Goal: Information Seeking & Learning: Compare options

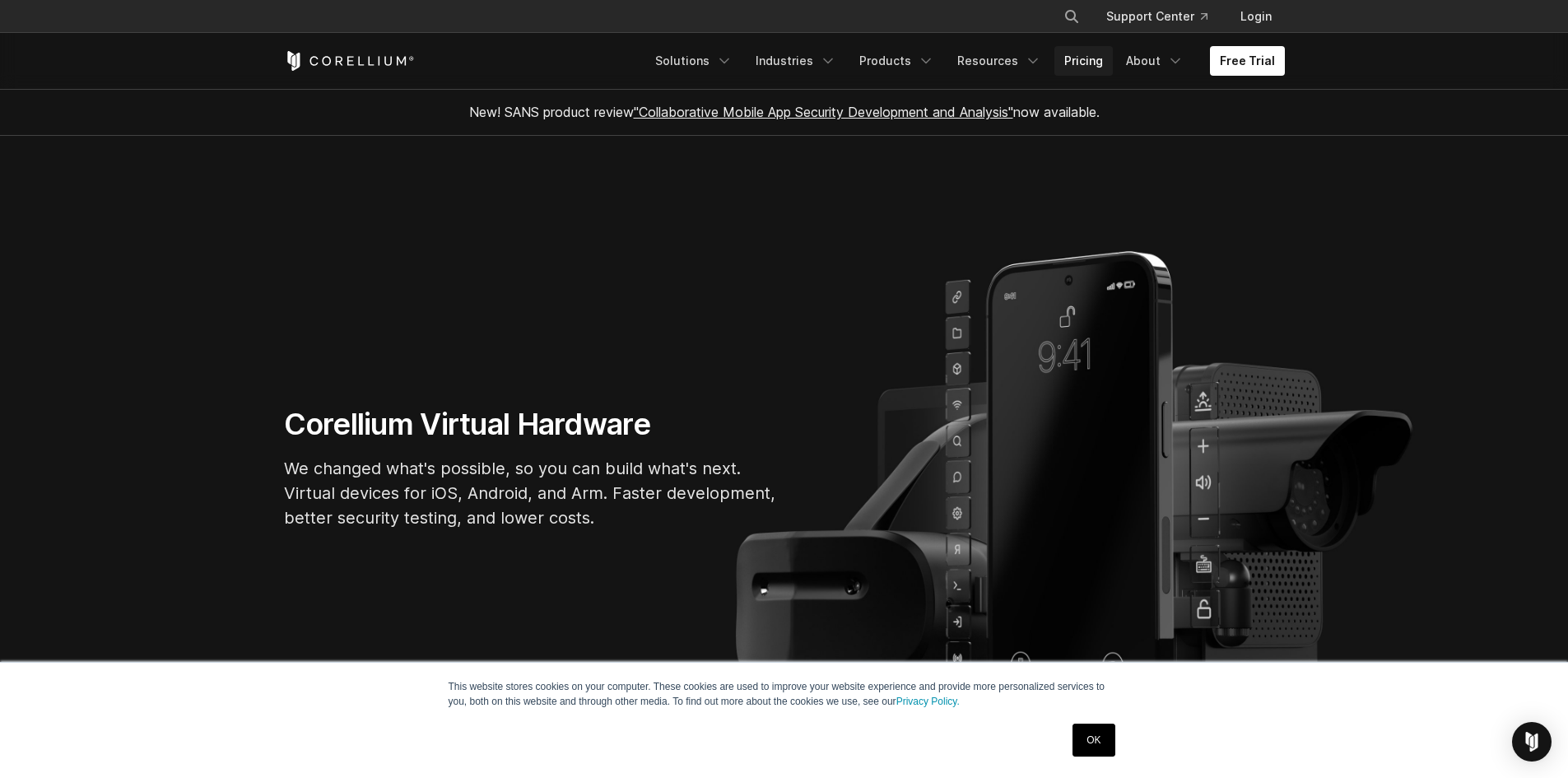
click at [1090, 55] on link "Pricing" at bounding box center [1083, 61] width 58 height 30
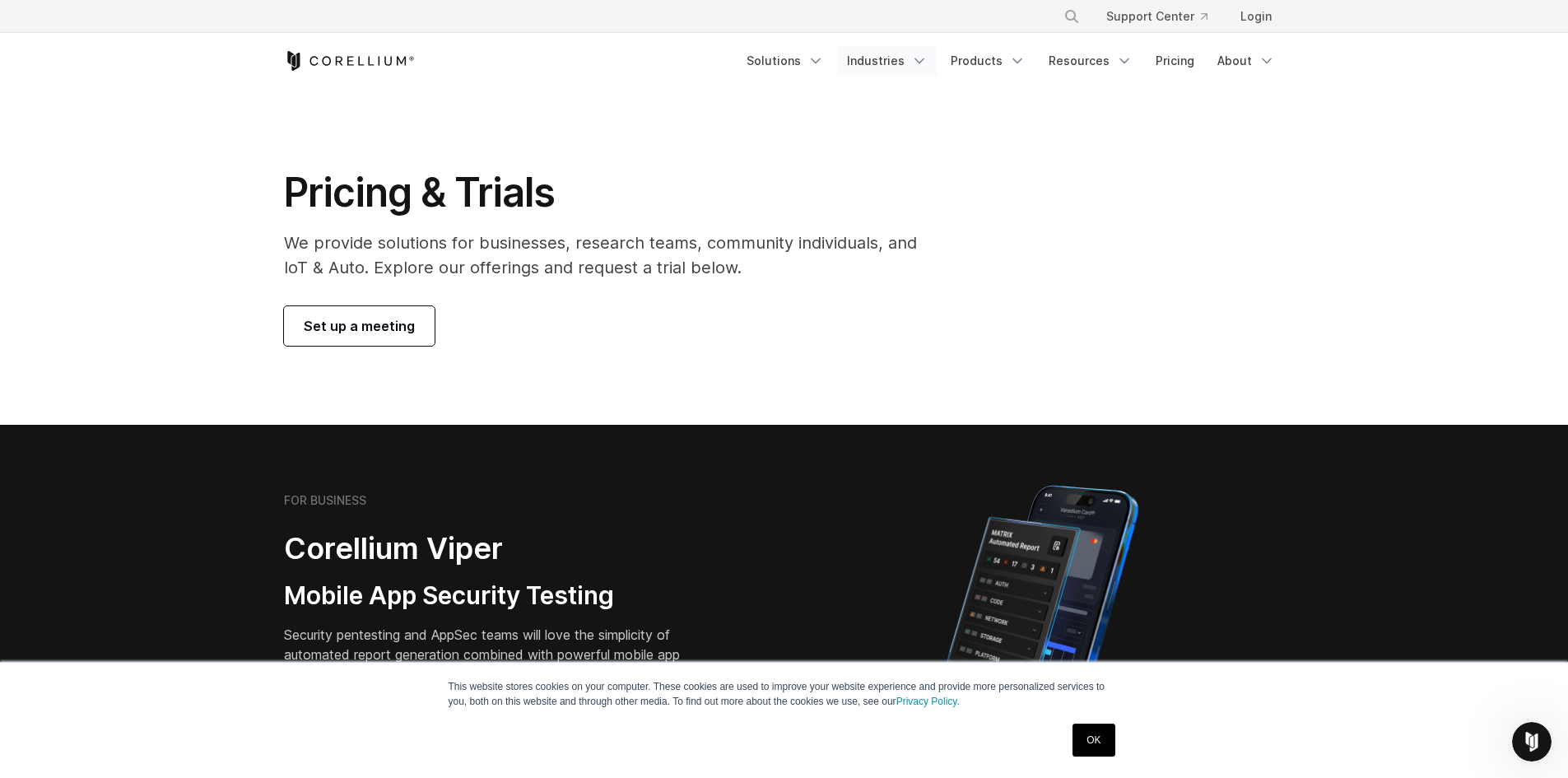
click at [894, 55] on link "Industries" at bounding box center [887, 61] width 100 height 30
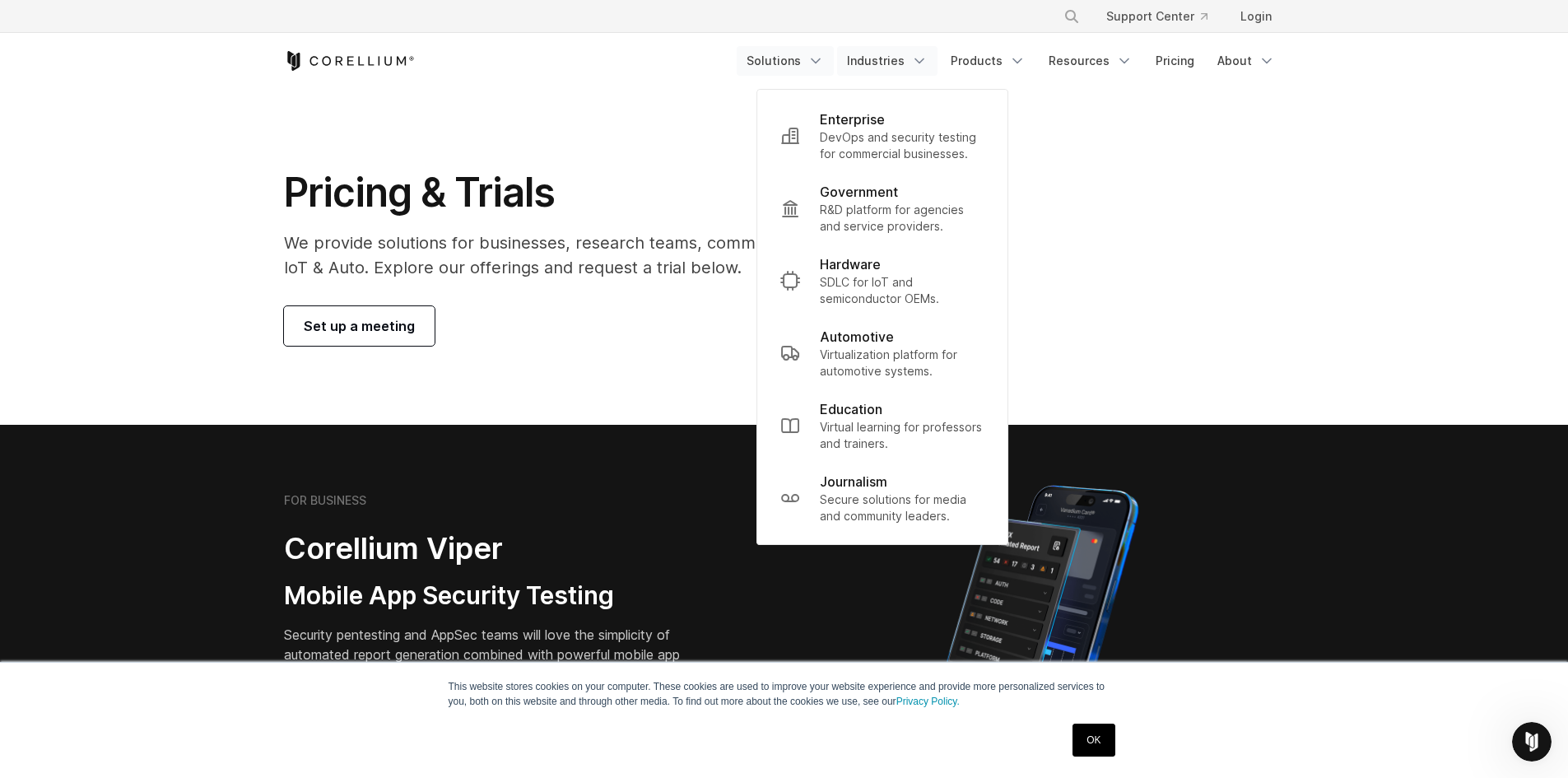
click at [781, 59] on link "Solutions" at bounding box center [785, 61] width 97 height 30
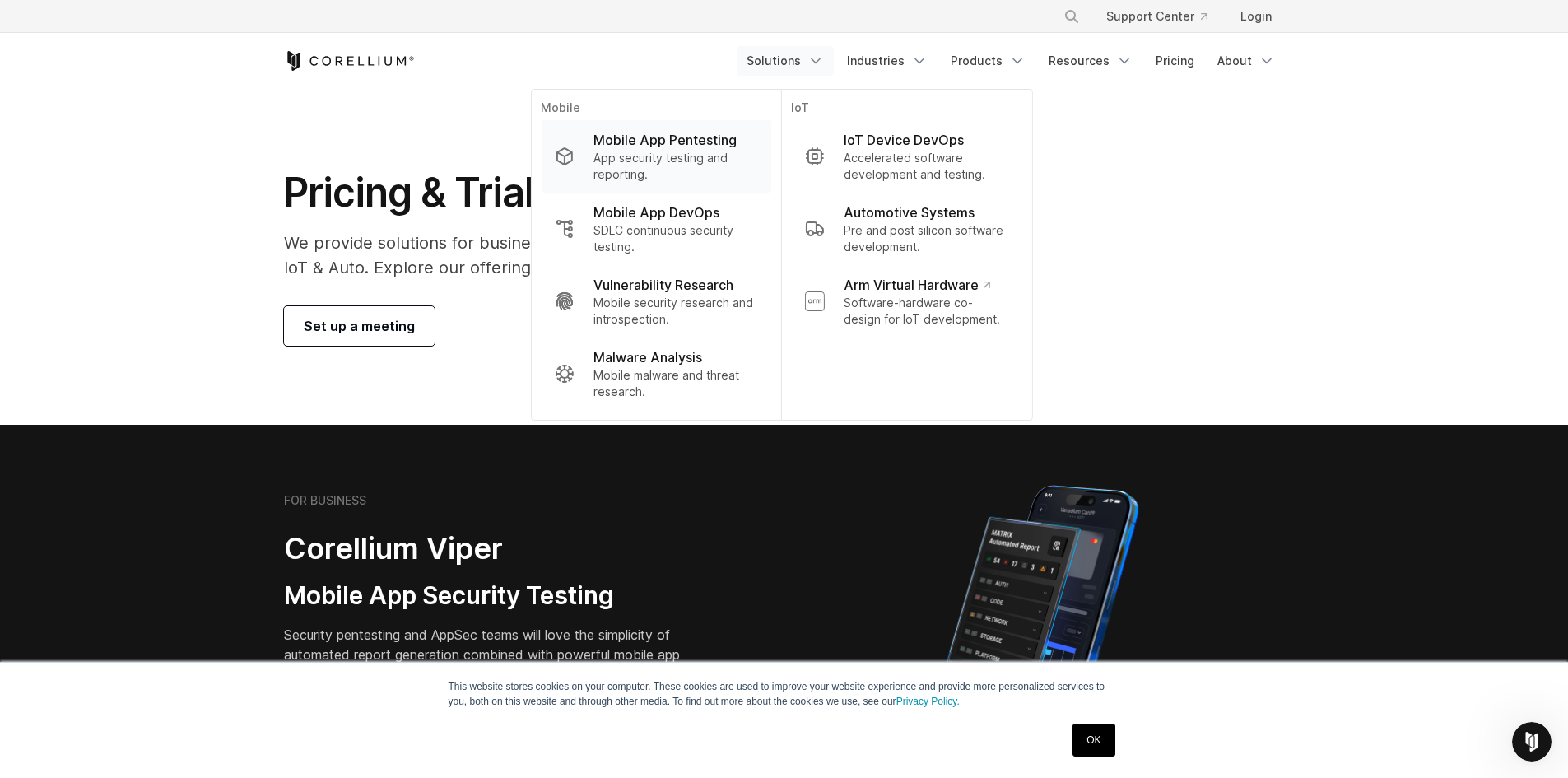
click at [723, 133] on p "Mobile App Pentesting" at bounding box center [664, 139] width 144 height 19
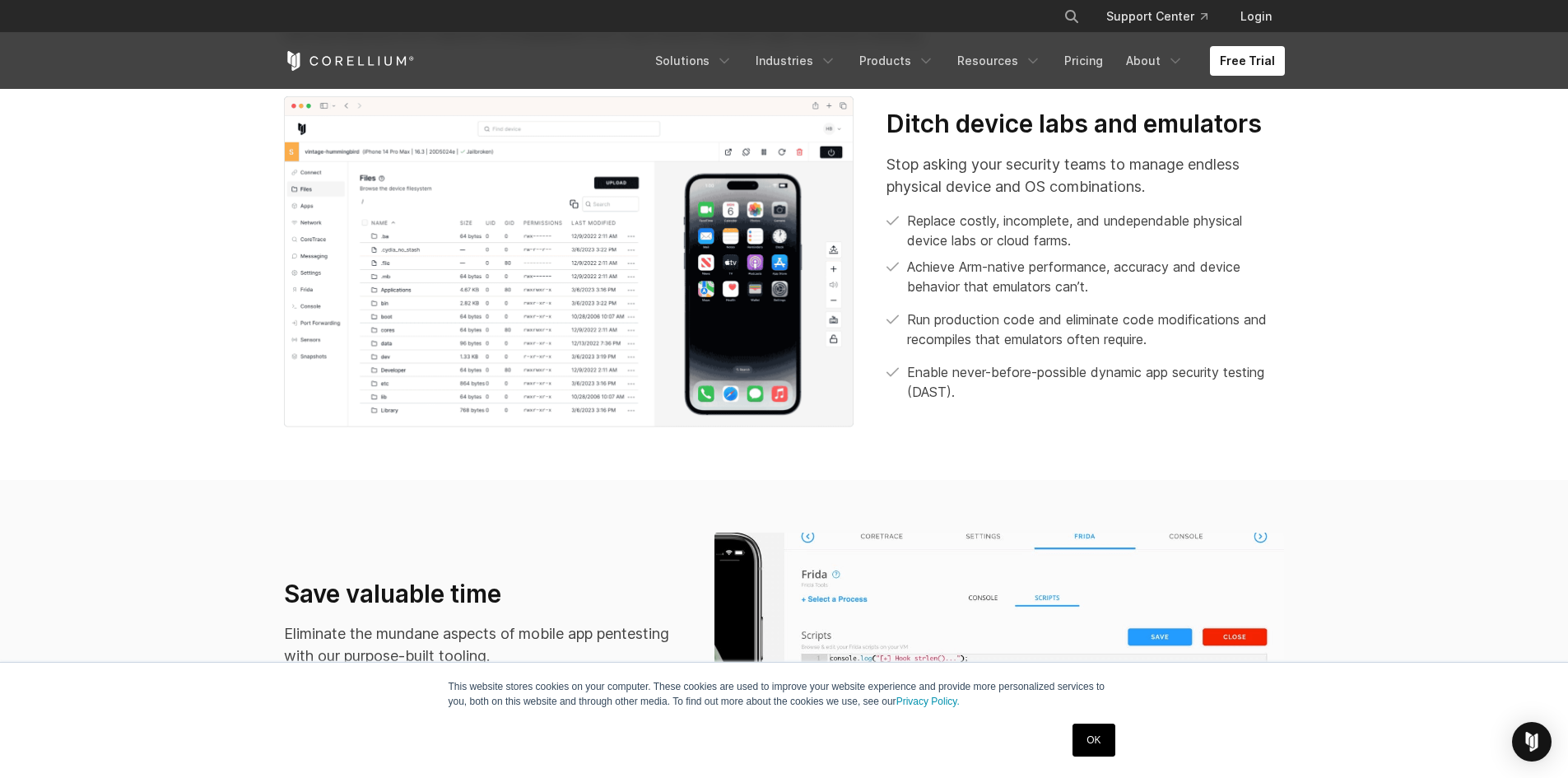
scroll to position [823, 0]
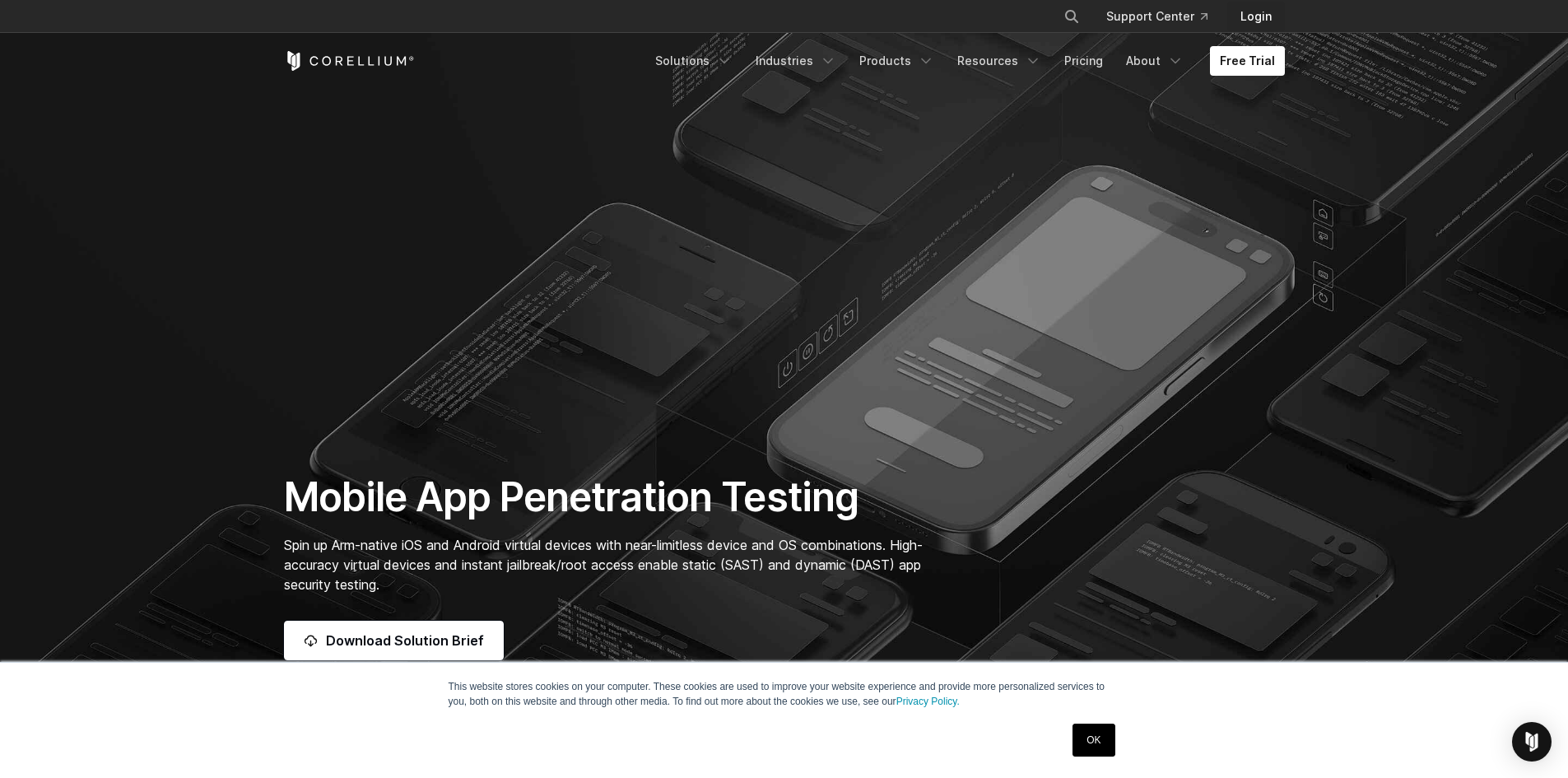
click at [1247, 14] on link "Login" at bounding box center [1256, 17] width 57 height 30
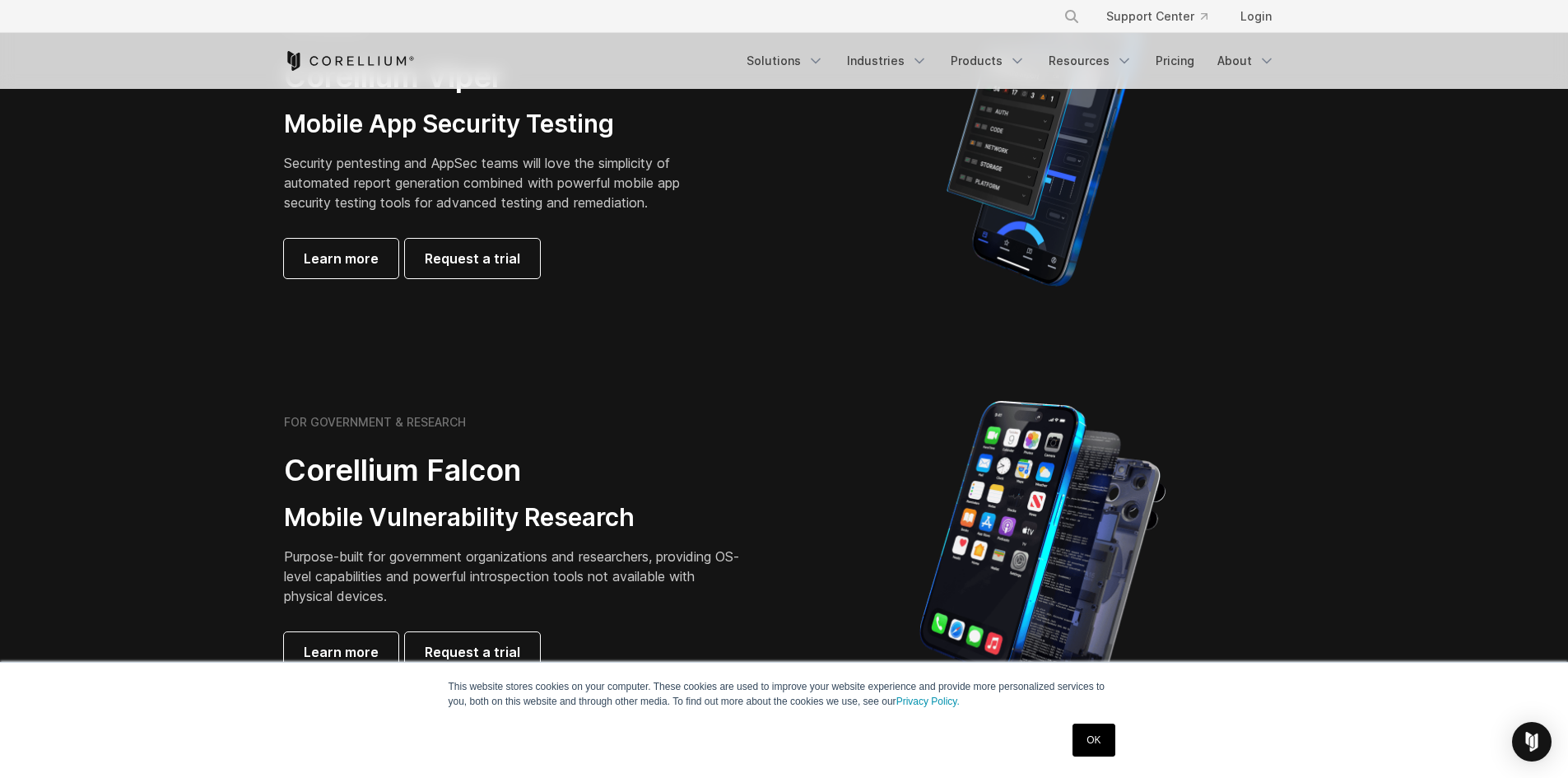
scroll to position [494, 0]
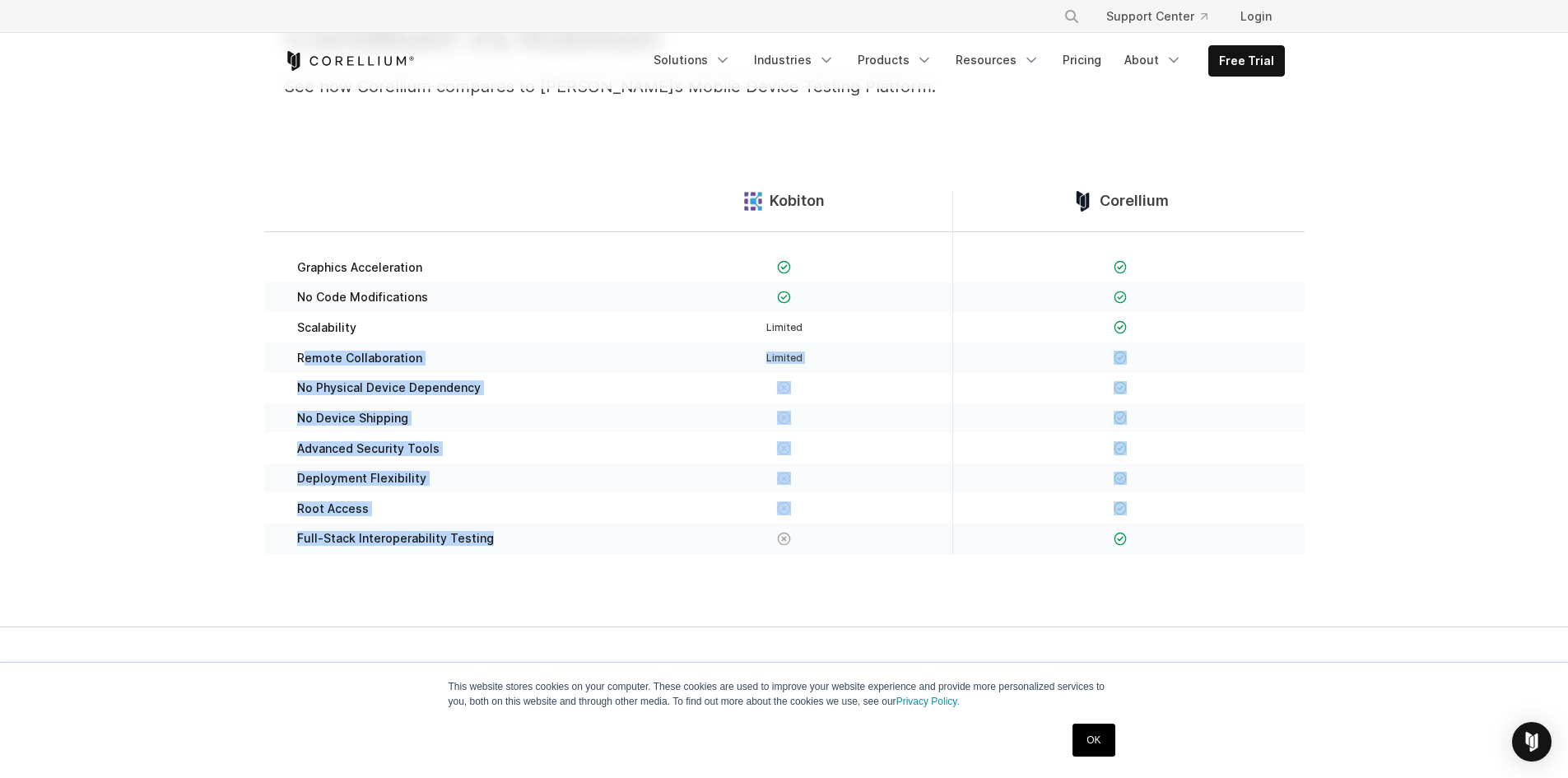
scroll to position [165, 0]
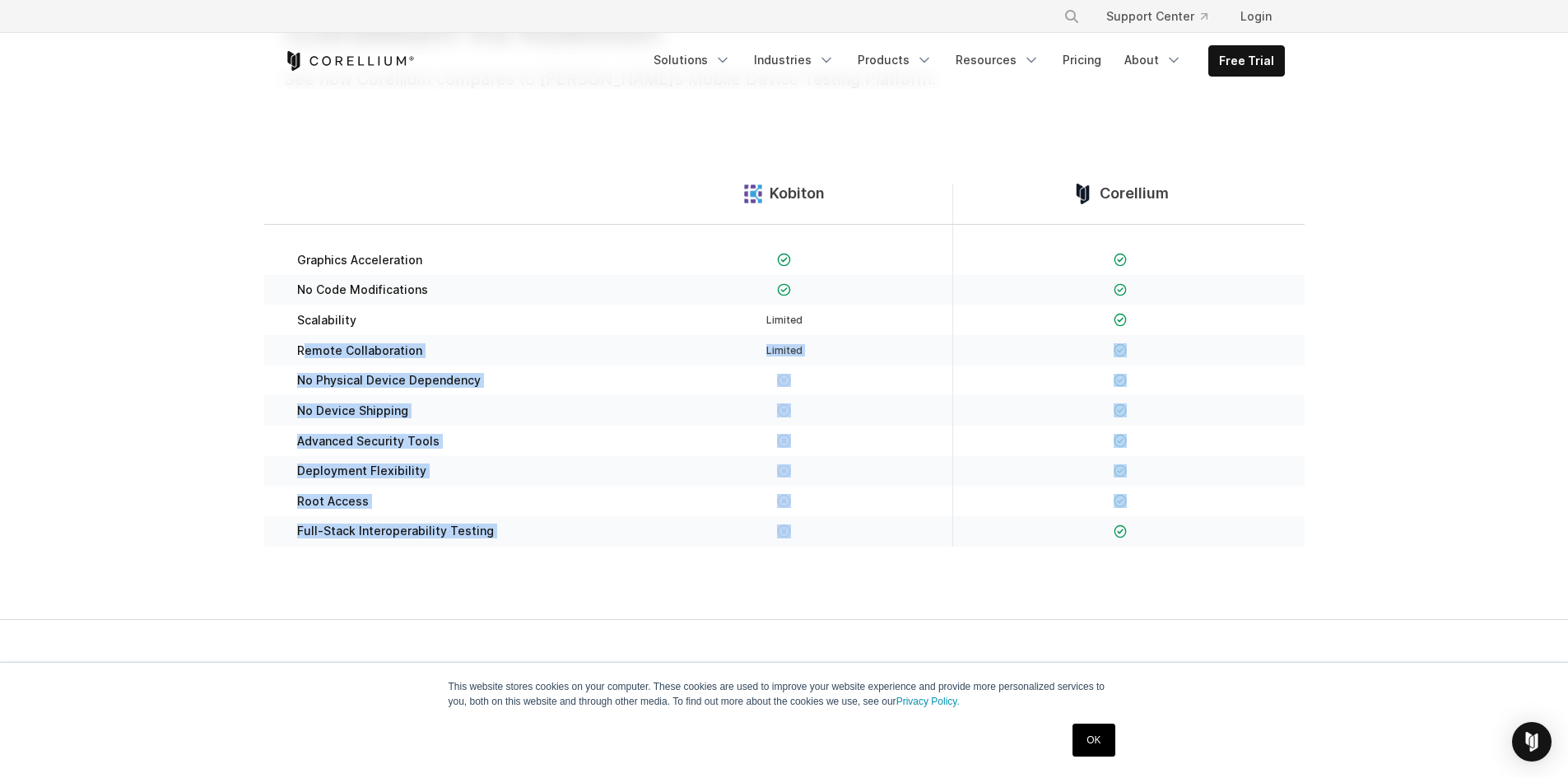
drag, startPoint x: 301, startPoint y: 519, endPoint x: 1179, endPoint y: 520, distance: 878.0
click at [1179, 520] on div "Graphics Acceleration No Code Modifications" at bounding box center [784, 396] width 1041 height 342
click at [1018, 530] on div at bounding box center [1120, 531] width 302 height 18
drag, startPoint x: 864, startPoint y: 537, endPoint x: 293, endPoint y: 260, distance: 634.6
click at [293, 260] on div "Graphics Acceleration No Code Modifications" at bounding box center [784, 396] width 1041 height 342
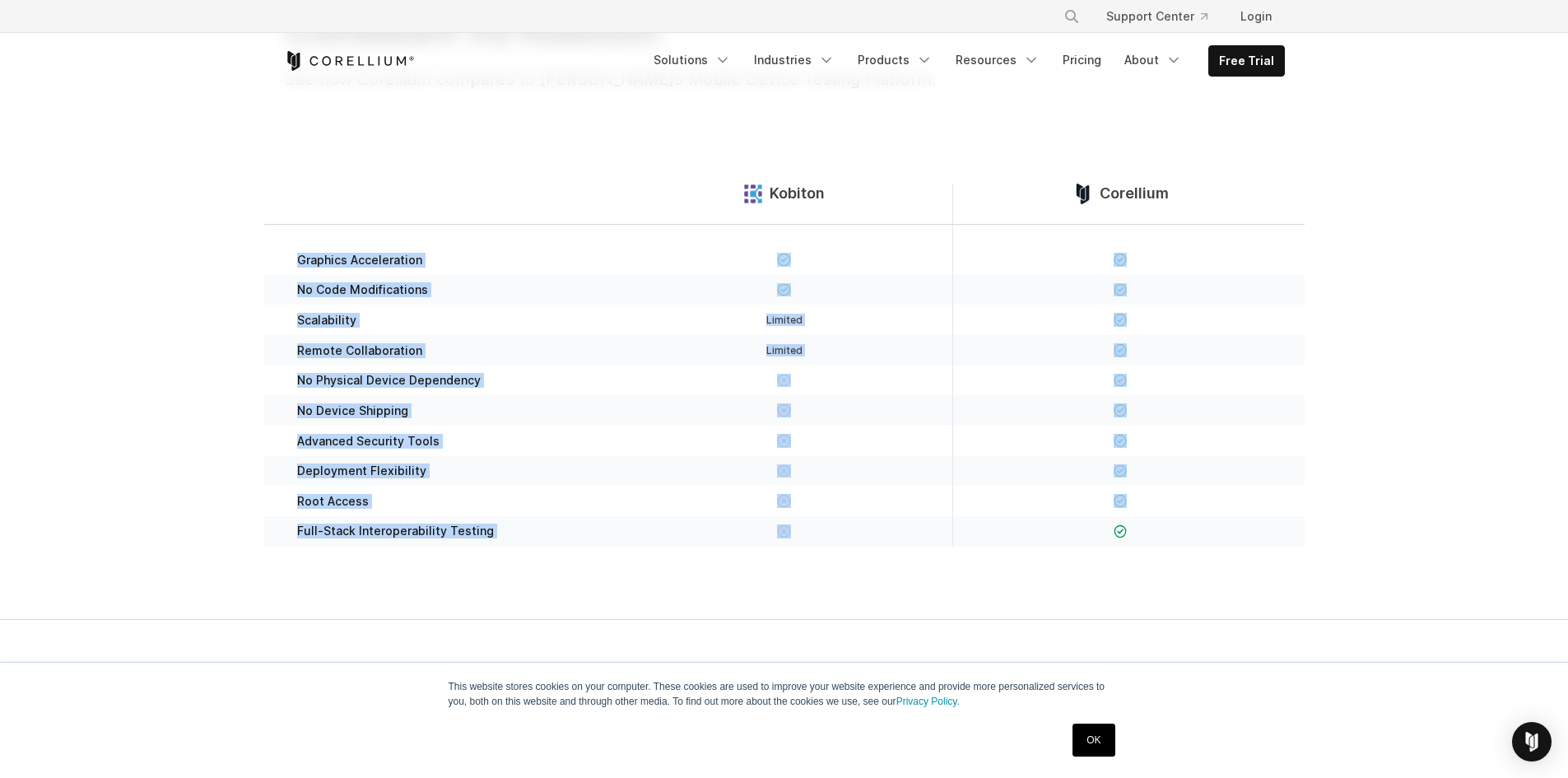
click at [480, 254] on div "Graphics Acceleration" at bounding box center [449, 250] width 335 height 50
